Goal: Task Accomplishment & Management: Manage account settings

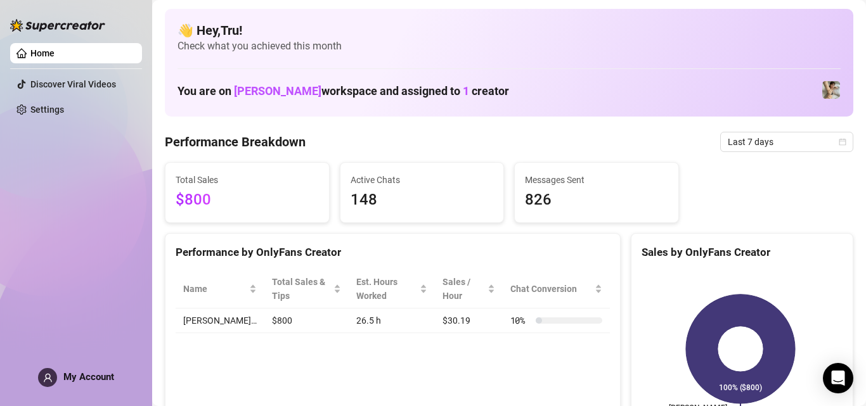
click at [93, 387] on div "Home Discover Viral Videos Settings My Account" at bounding box center [76, 197] width 132 height 395
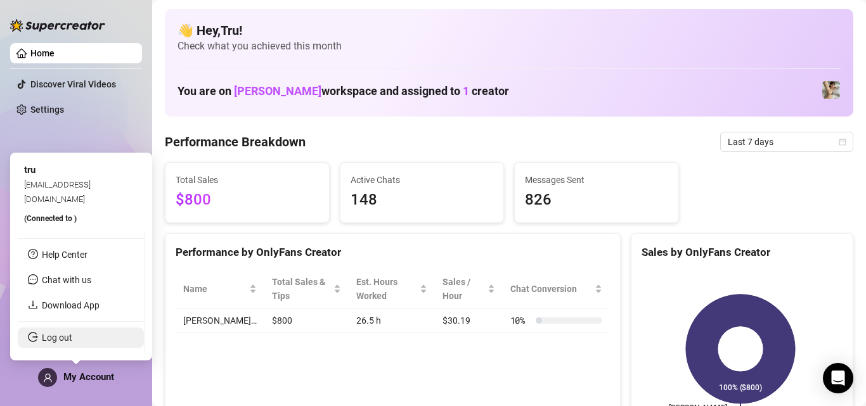
click at [72, 338] on link "Log out" at bounding box center [57, 338] width 30 height 10
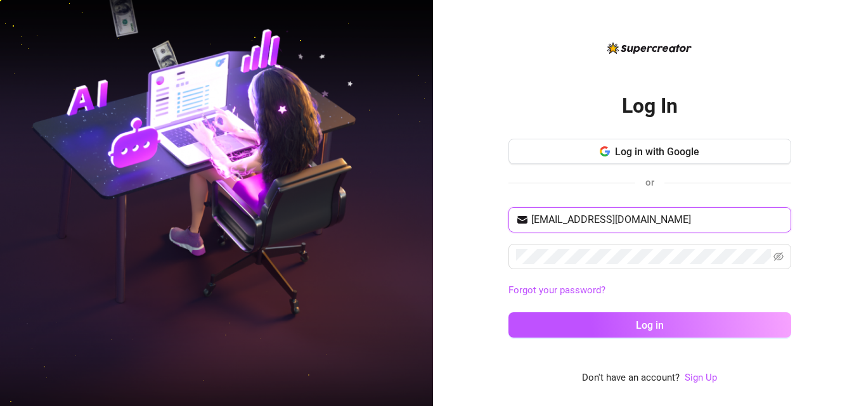
click at [590, 223] on input "[EMAIL_ADDRESS][DOMAIN_NAME]" at bounding box center [657, 219] width 252 height 15
type input "[EMAIL_ADDRESS][DOMAIN_NAME]"
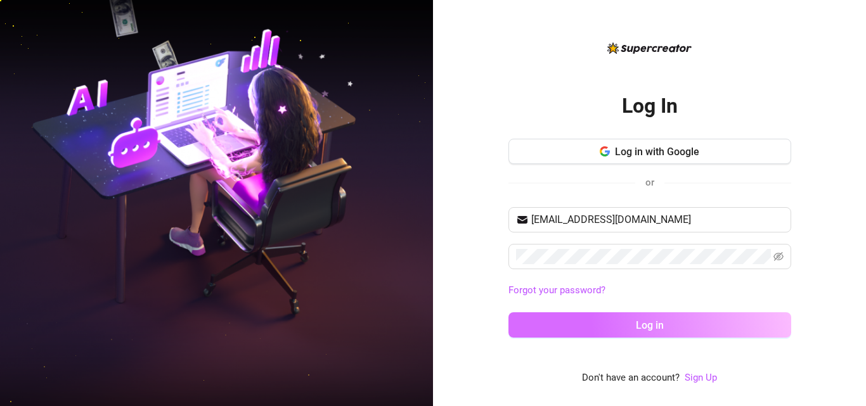
click at [631, 328] on button "Log in" at bounding box center [649, 324] width 283 height 25
